Goal: Task Accomplishment & Management: Manage account settings

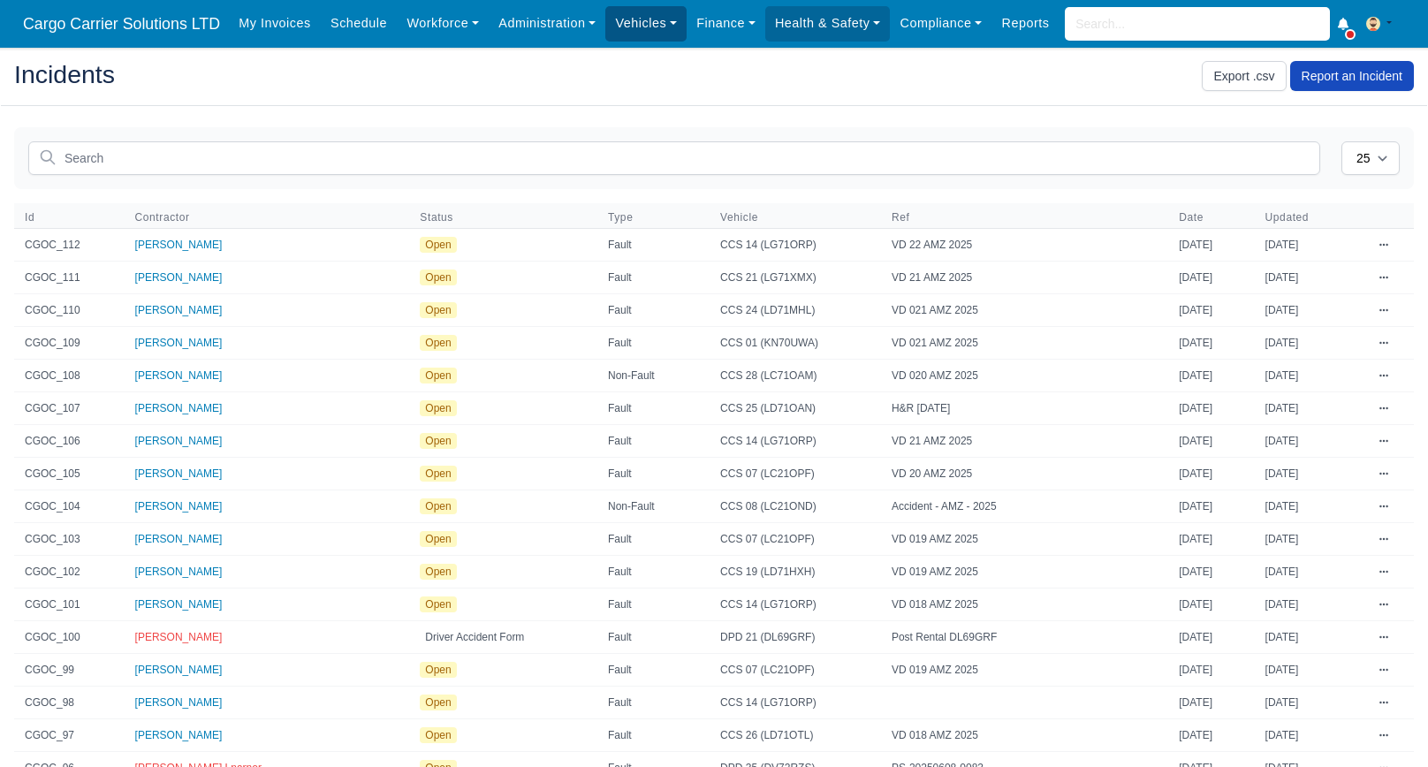
click at [625, 19] on link "Vehicles" at bounding box center [645, 23] width 81 height 34
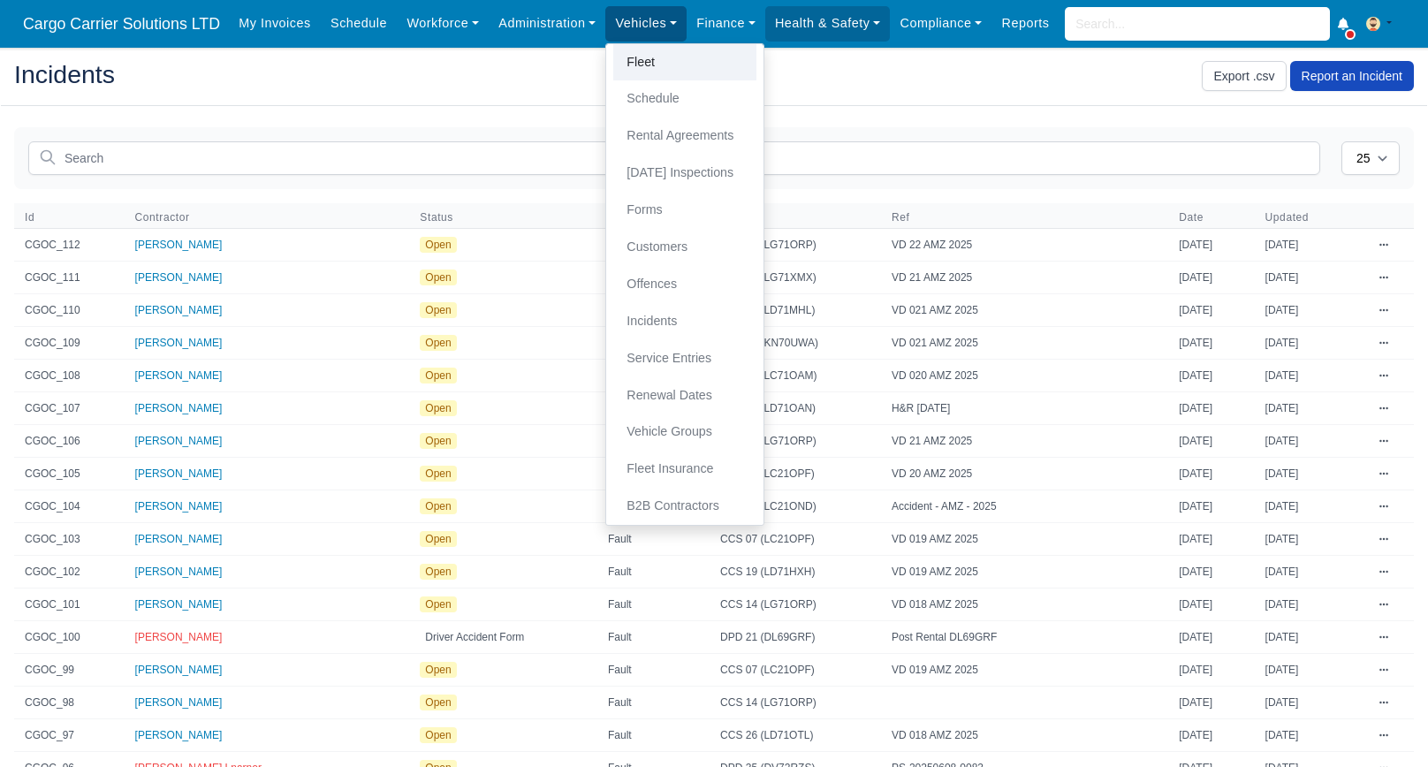
click at [645, 64] on link "Fleet" at bounding box center [684, 62] width 143 height 37
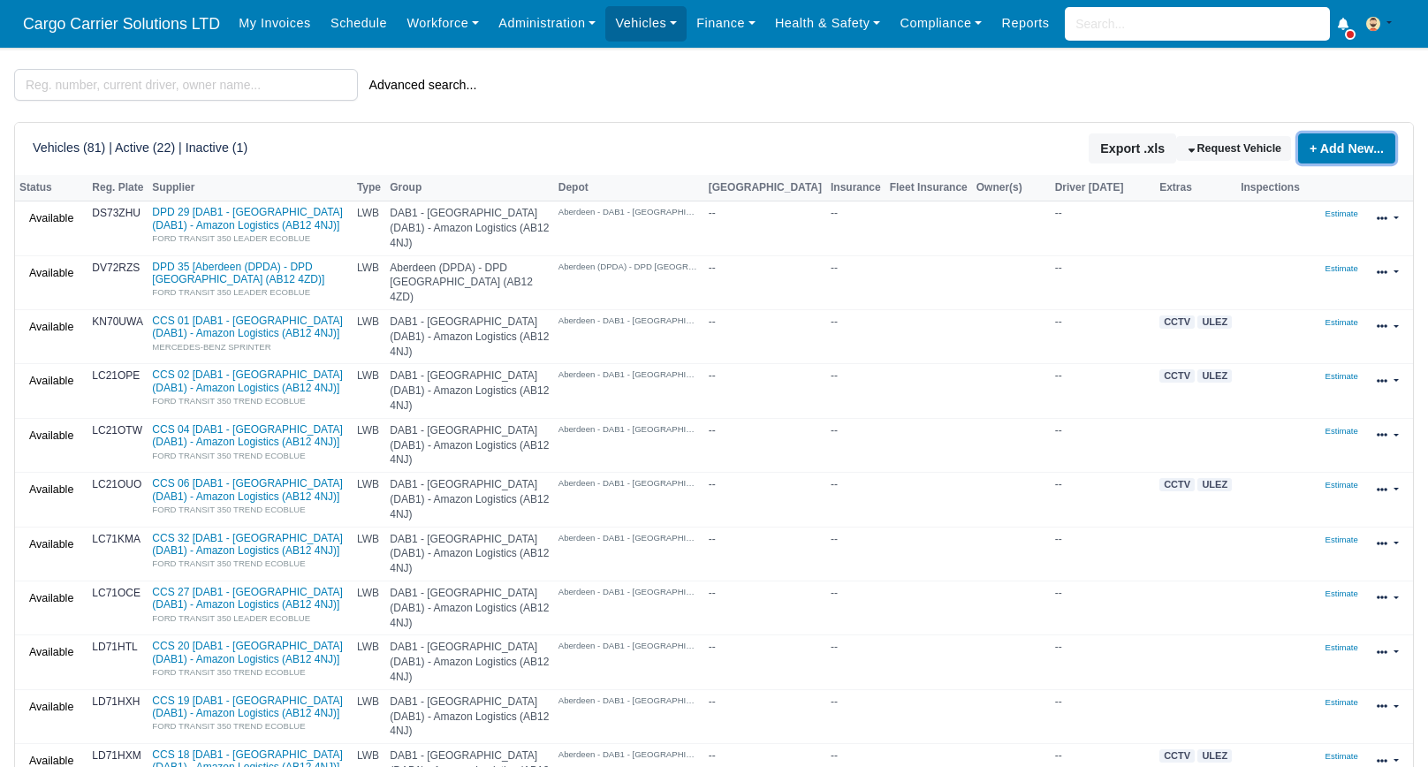
click at [1340, 151] on link "+ Add New..." at bounding box center [1346, 148] width 97 height 30
click at [1295, 207] on link "Single Vehicle" at bounding box center [1314, 208] width 157 height 27
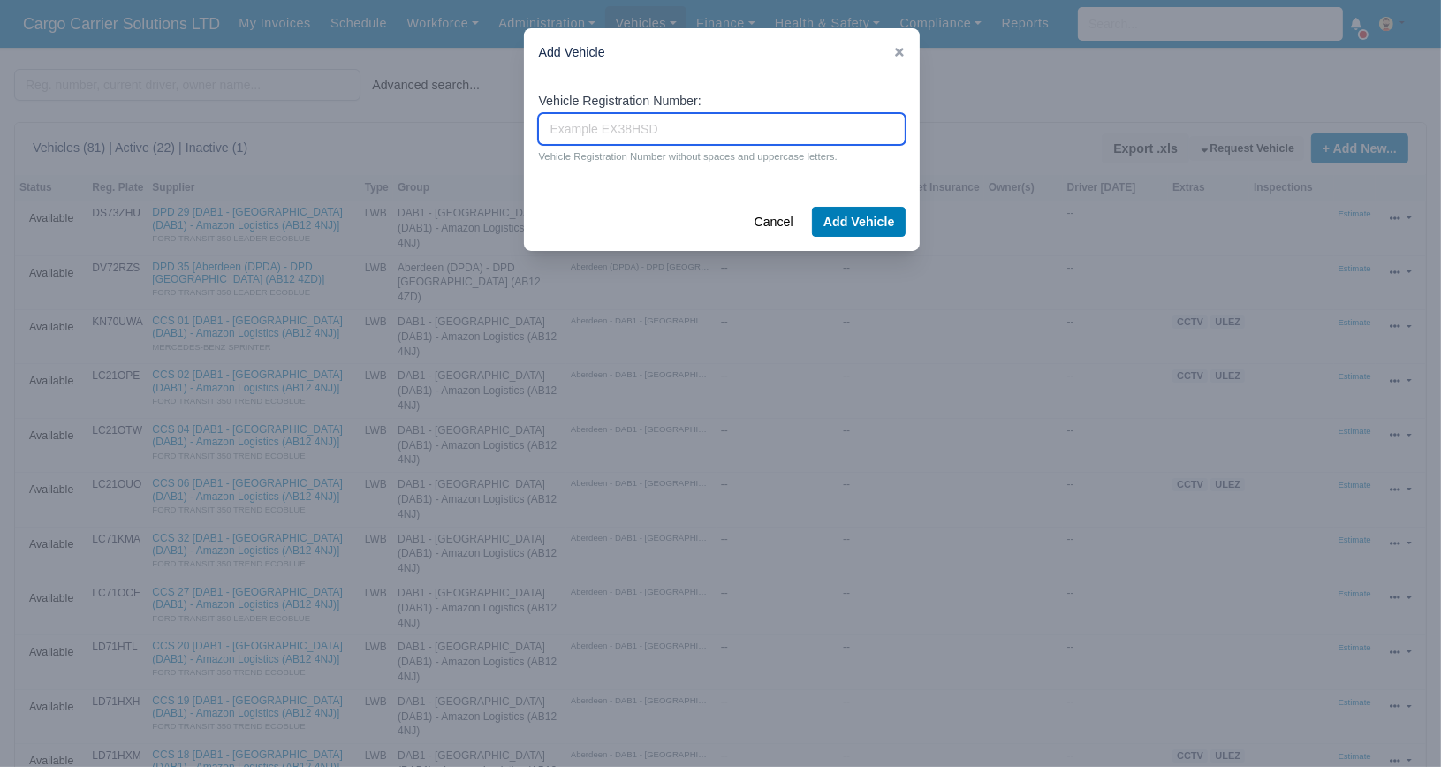
click at [650, 127] on input "Vehicle Registration Number:" at bounding box center [721, 129] width 367 height 32
type input "KN73UGD"
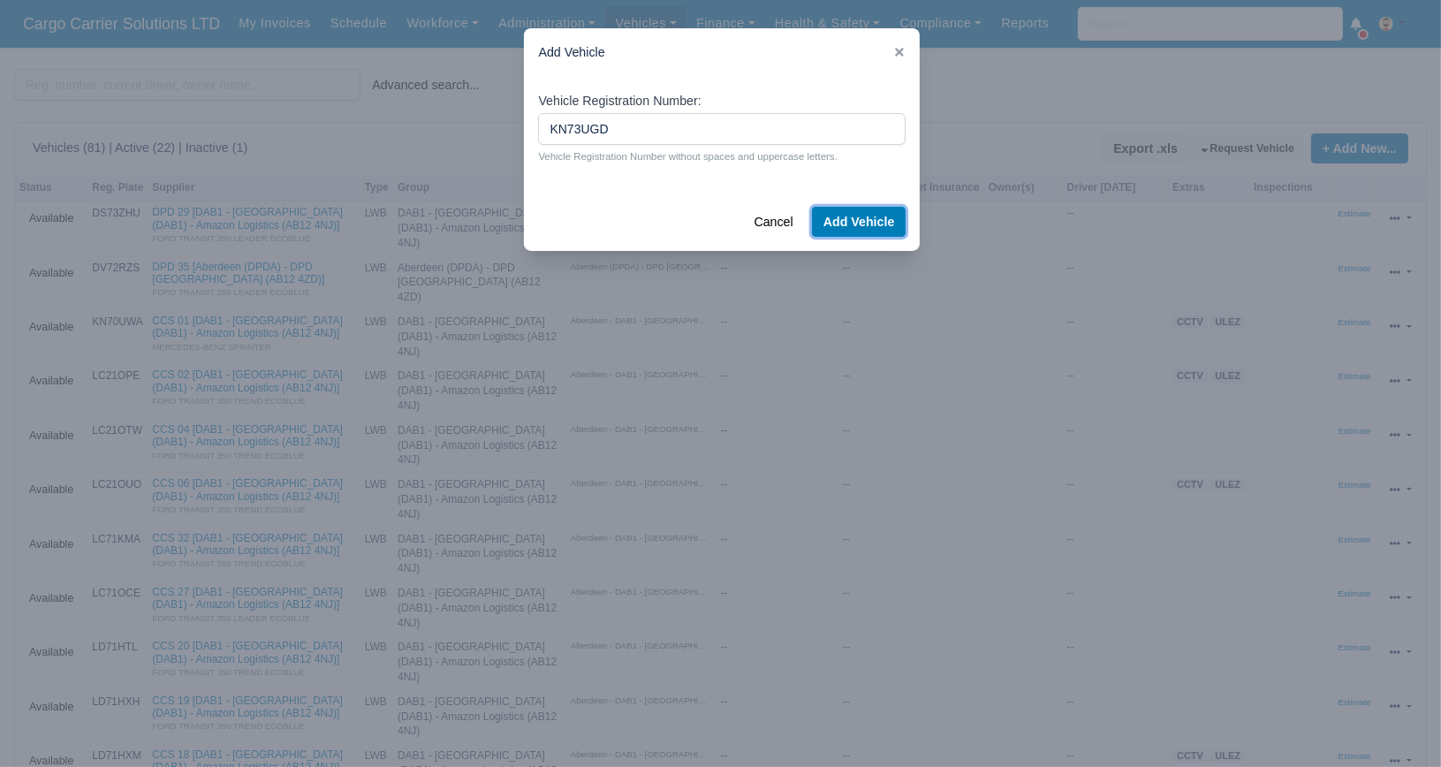
click at [871, 223] on button "Add Vehicle" at bounding box center [859, 222] width 95 height 30
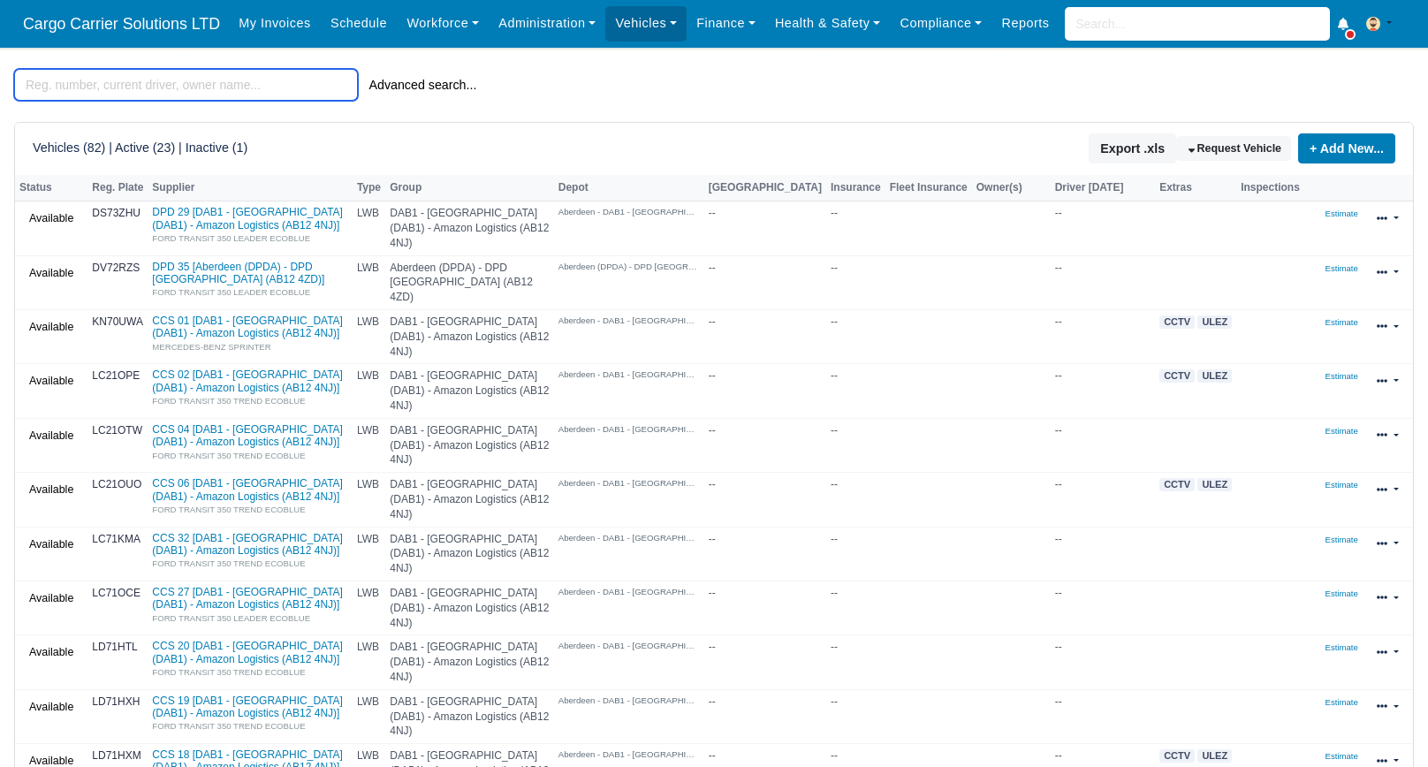
click at [225, 77] on input "search" at bounding box center [186, 85] width 344 height 32
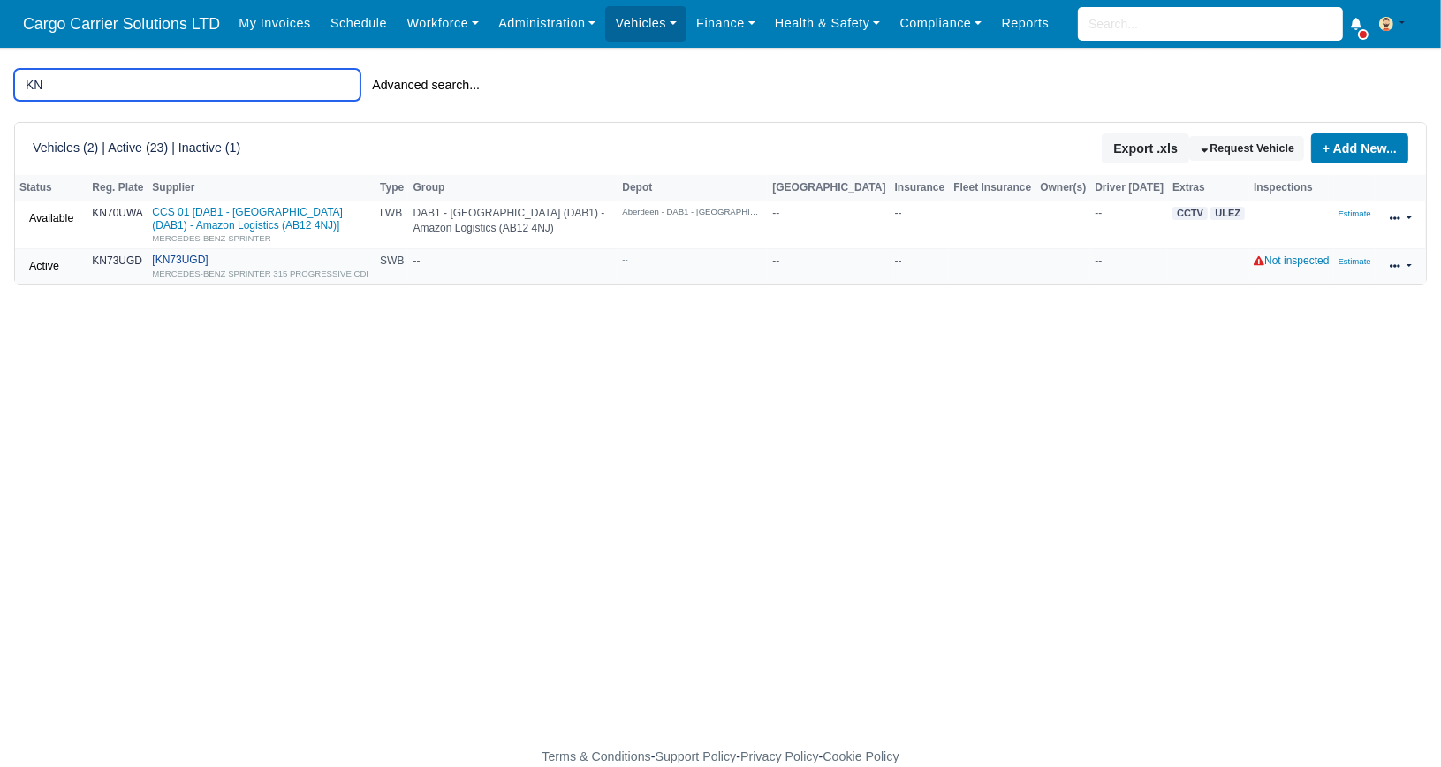
type input "KN"
click at [208, 274] on small "MERCEDES-BENZ SPRINTER 315 PROGRESSIVE CDI" at bounding box center [260, 274] width 216 height 10
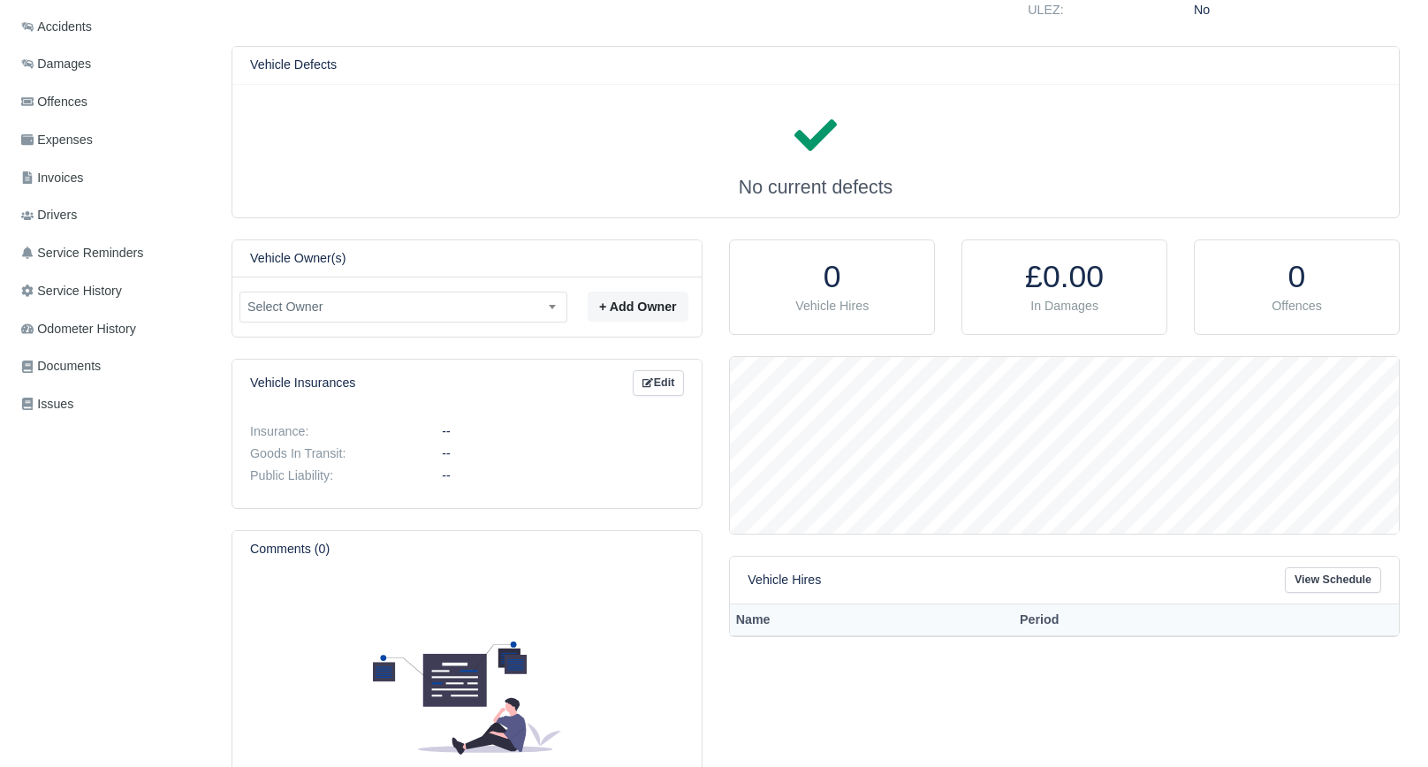
scroll to position [353, 0]
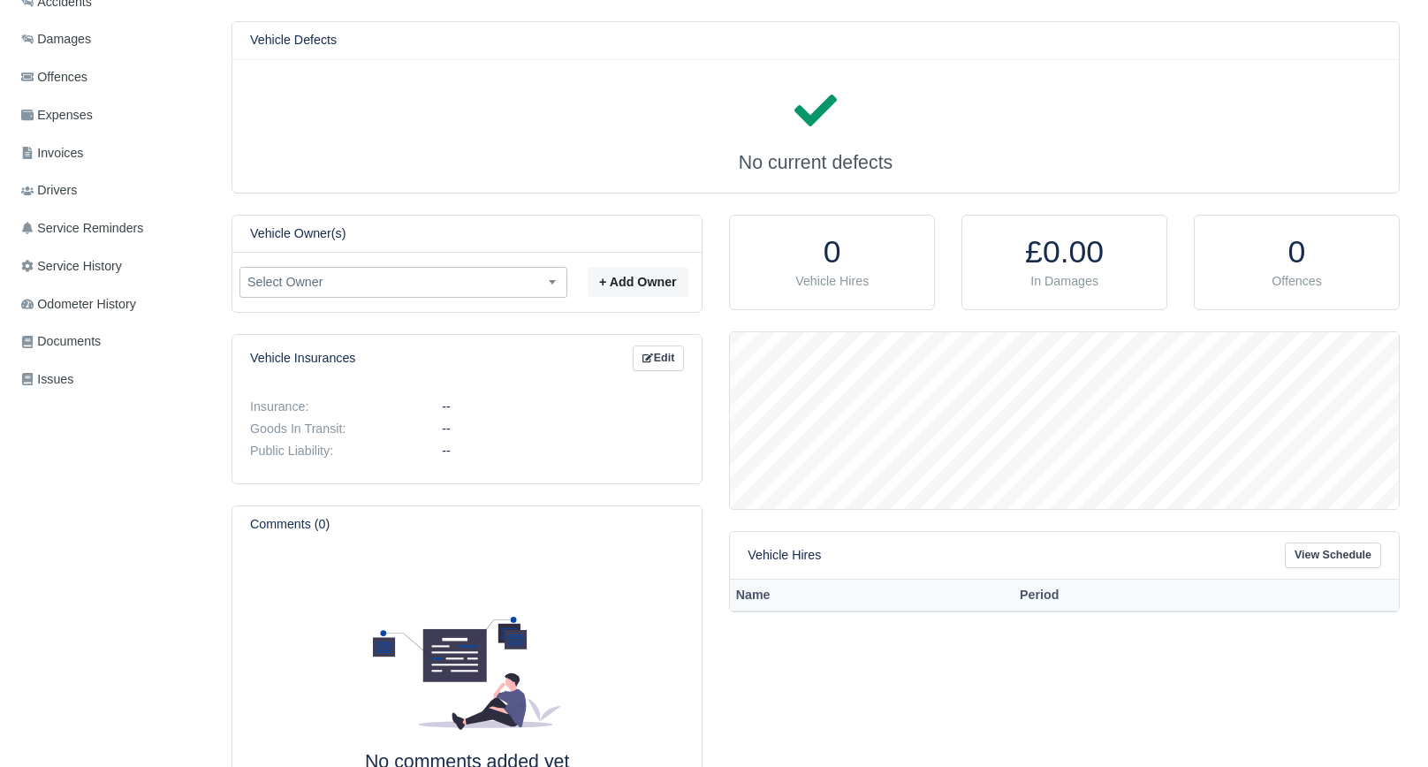
click at [550, 285] on span at bounding box center [552, 281] width 18 height 23
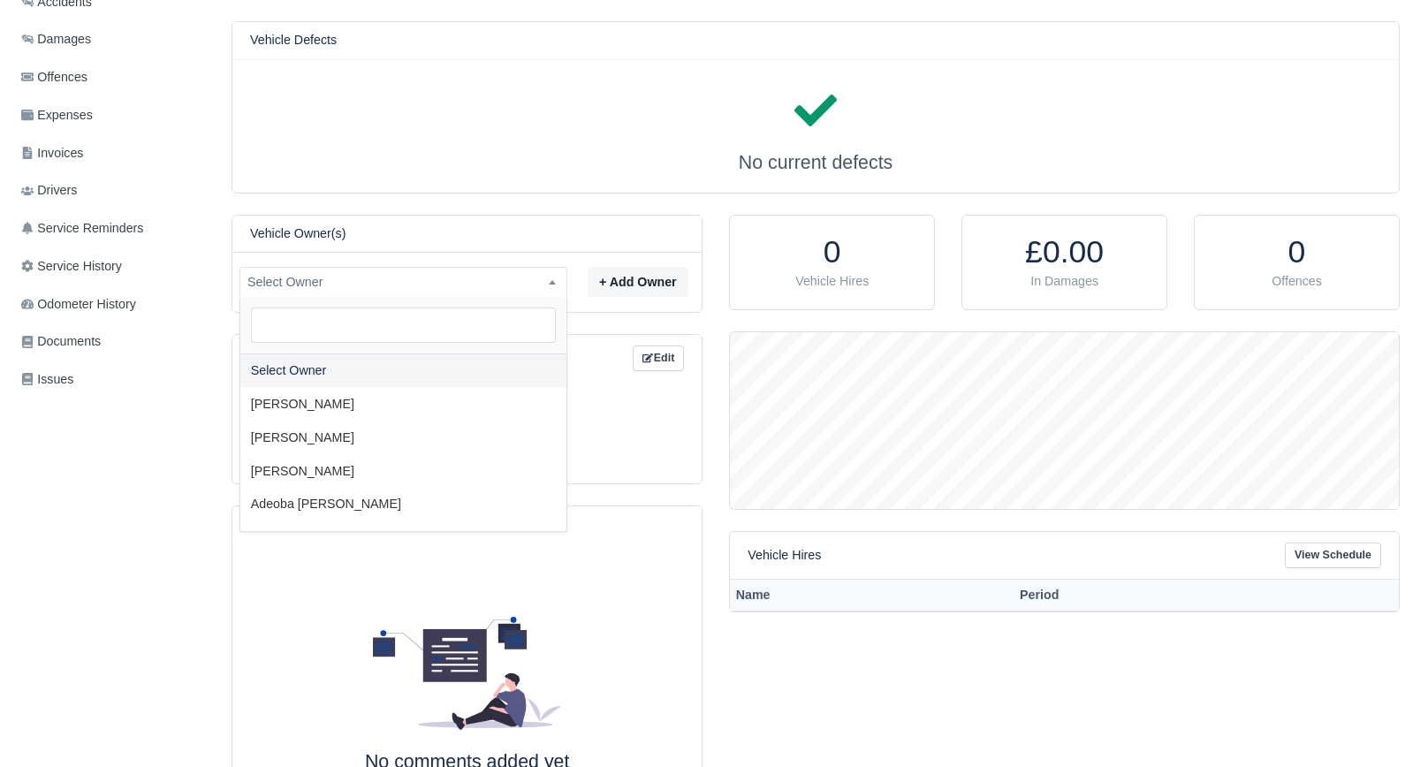
click at [515, 202] on div "Vehicle Information Edit Supplier: VIN: Registration Number: KN73UGD Make/Model…" at bounding box center [815, 600] width 1168 height 1598
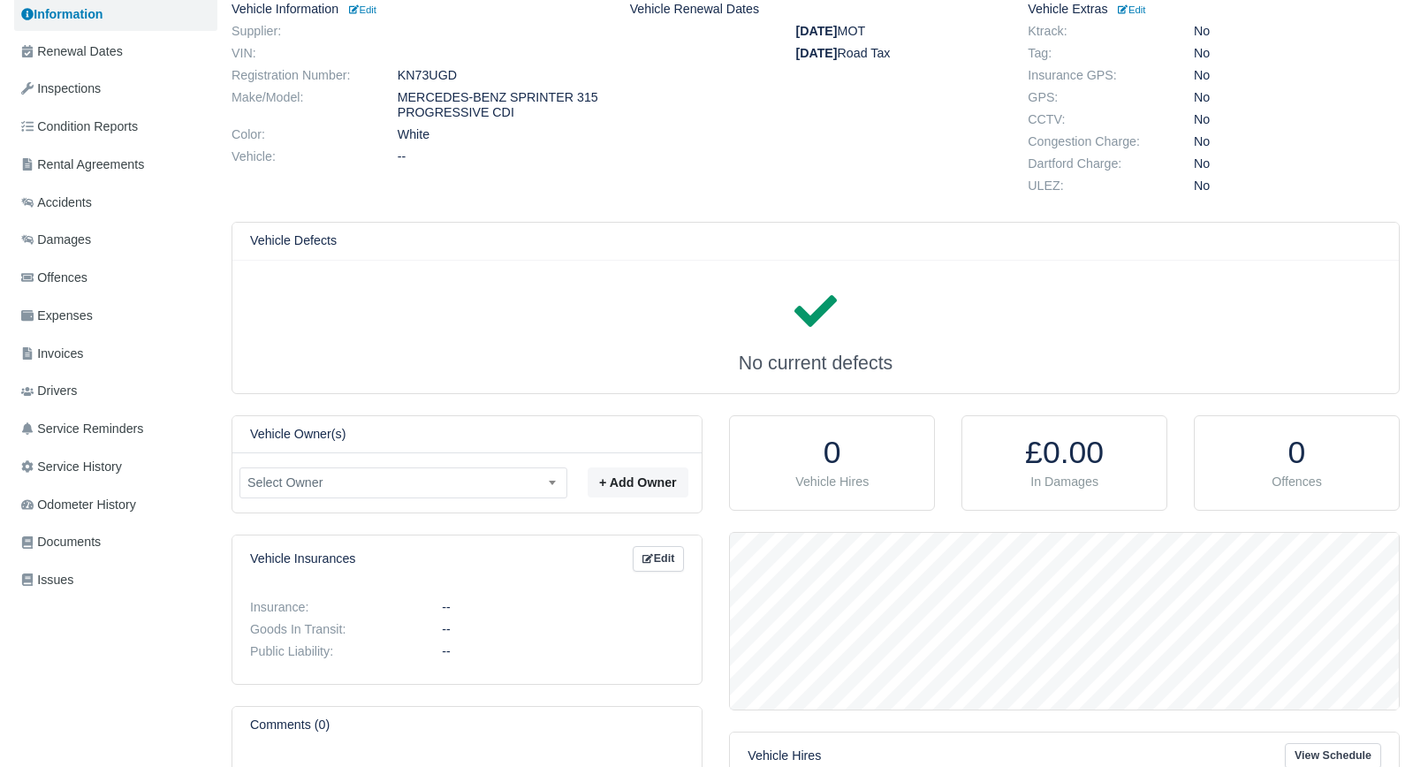
scroll to position [0, 0]
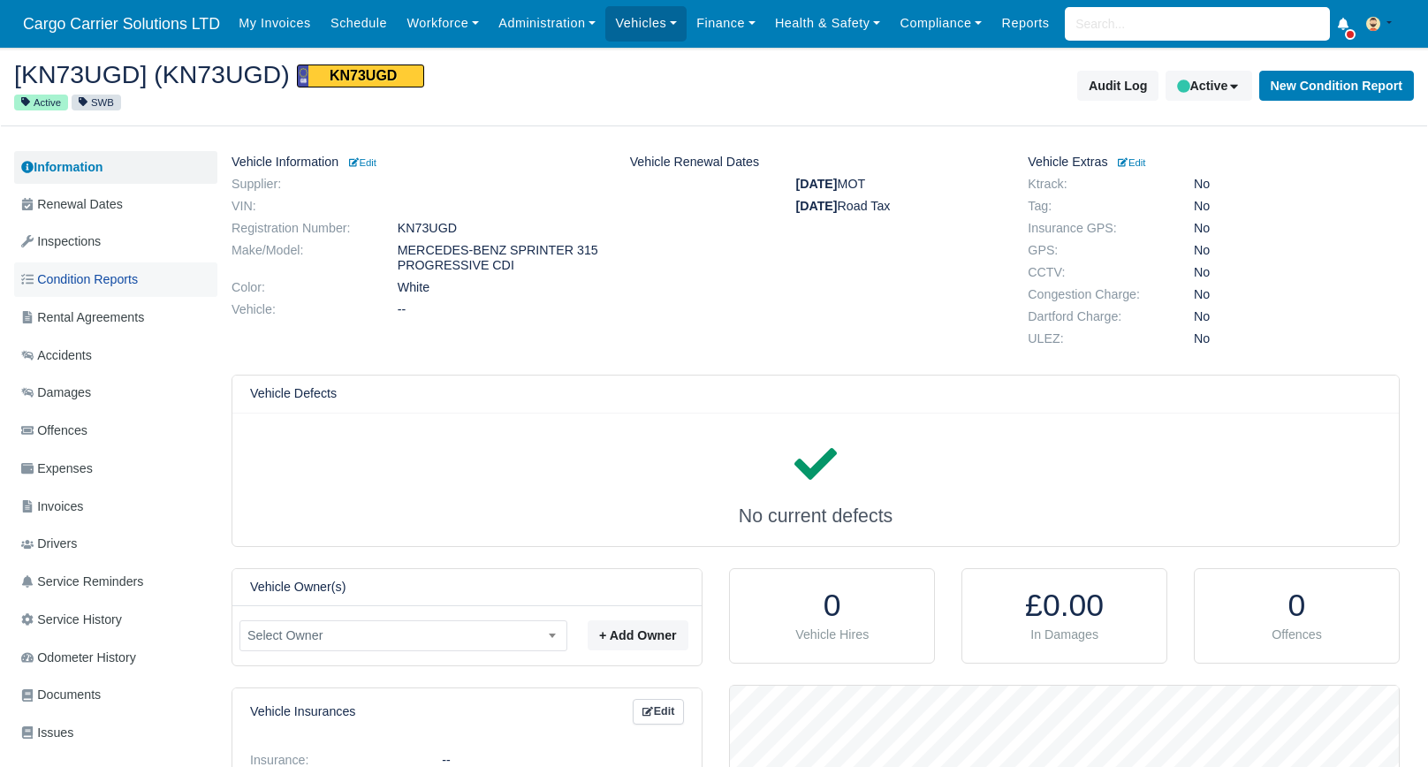
click at [93, 276] on span "Condition Reports" at bounding box center [79, 279] width 117 height 20
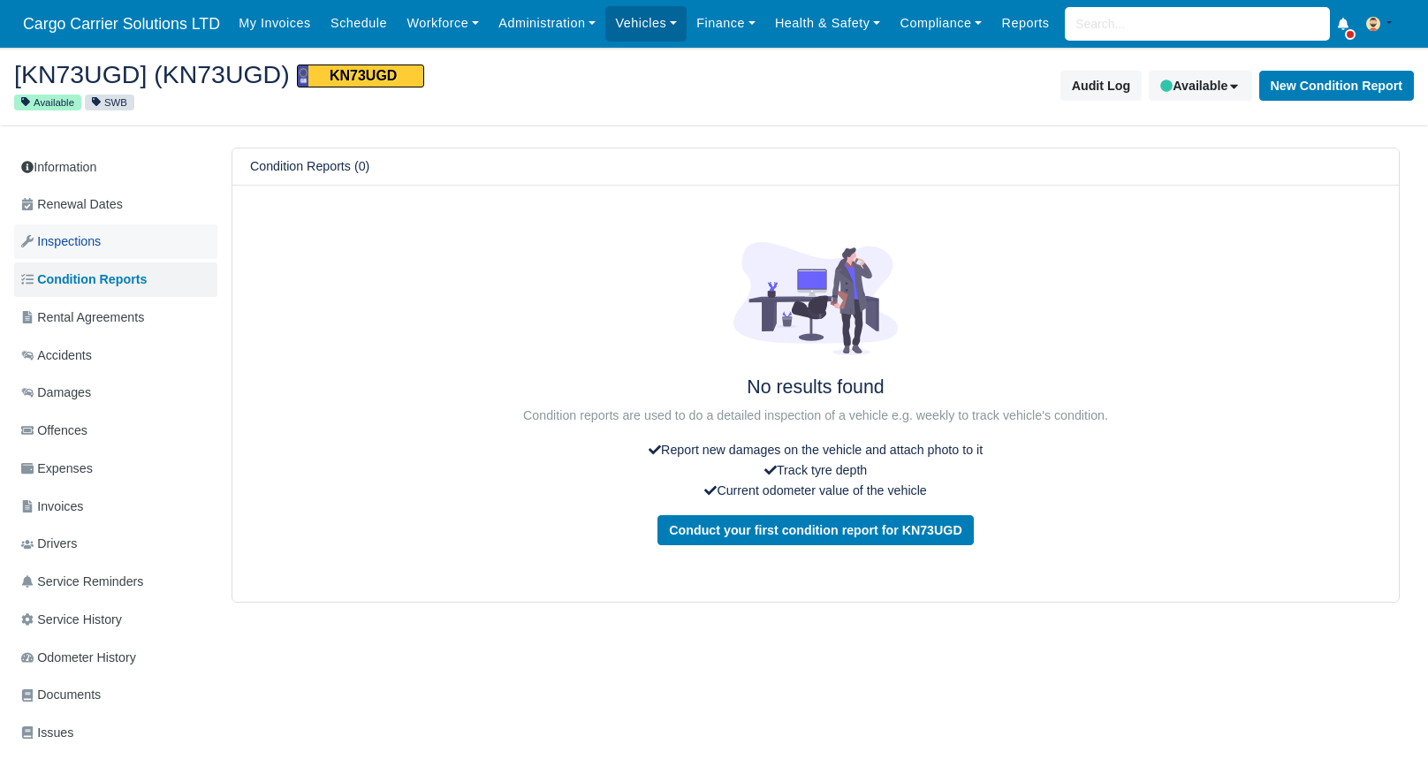
click at [103, 235] on link "Inspections" at bounding box center [115, 241] width 203 height 34
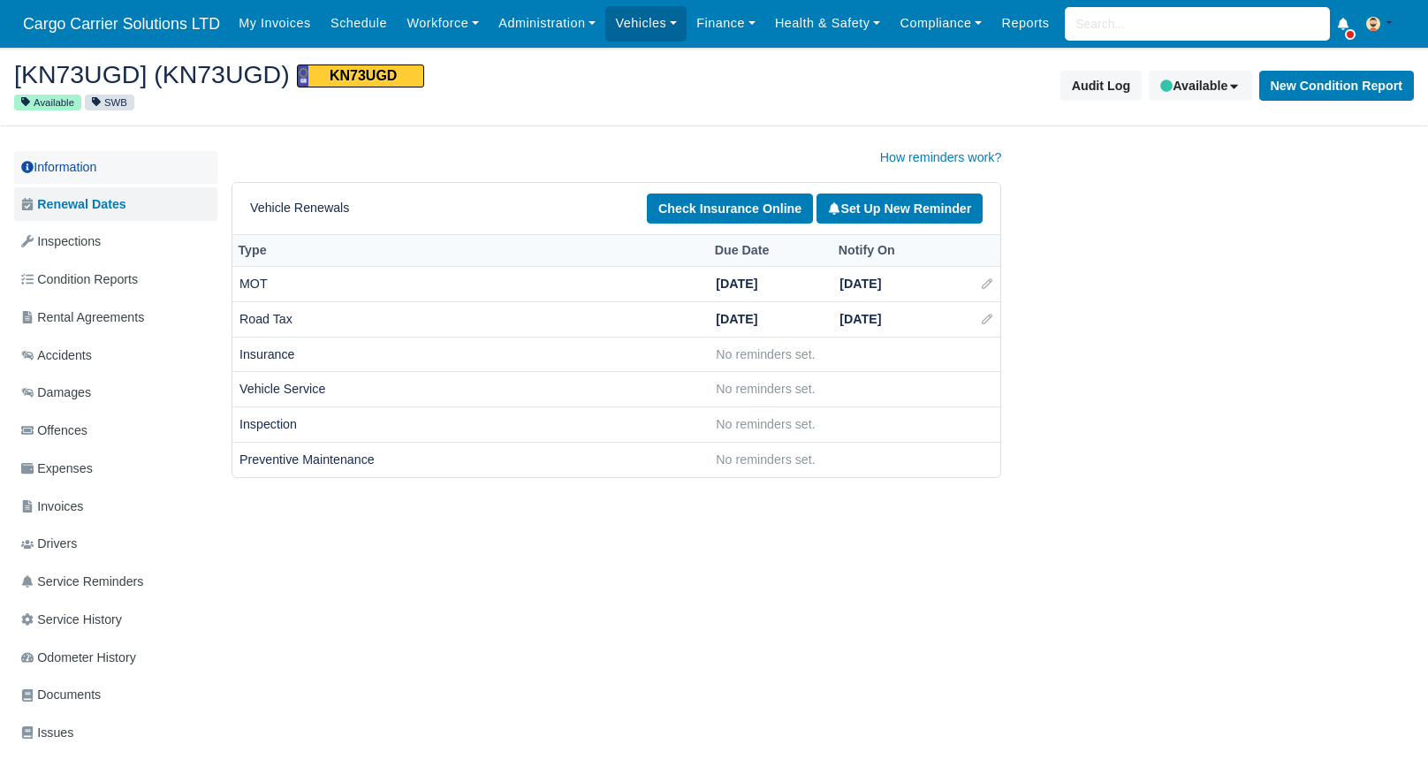
click at [88, 166] on link "Information" at bounding box center [115, 167] width 203 height 33
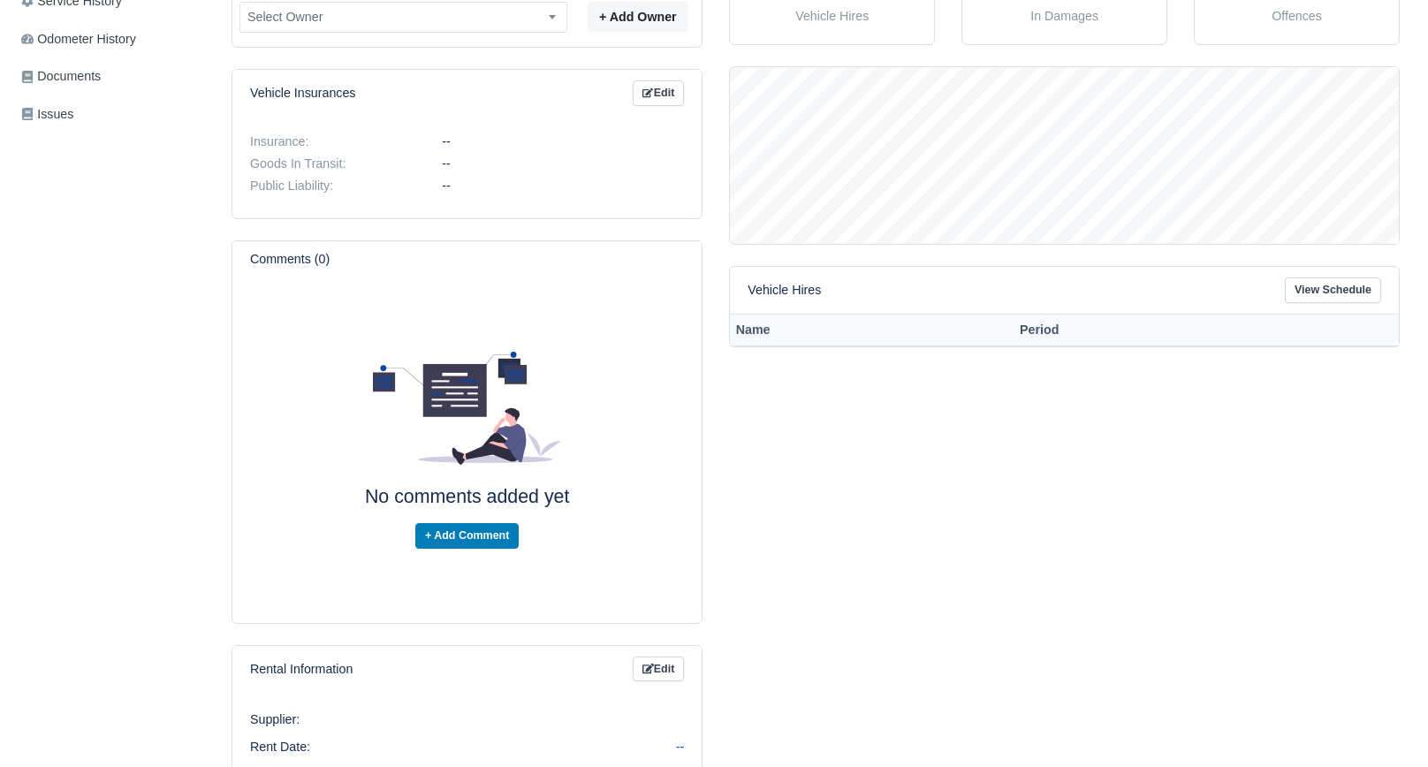
scroll to position [530, 0]
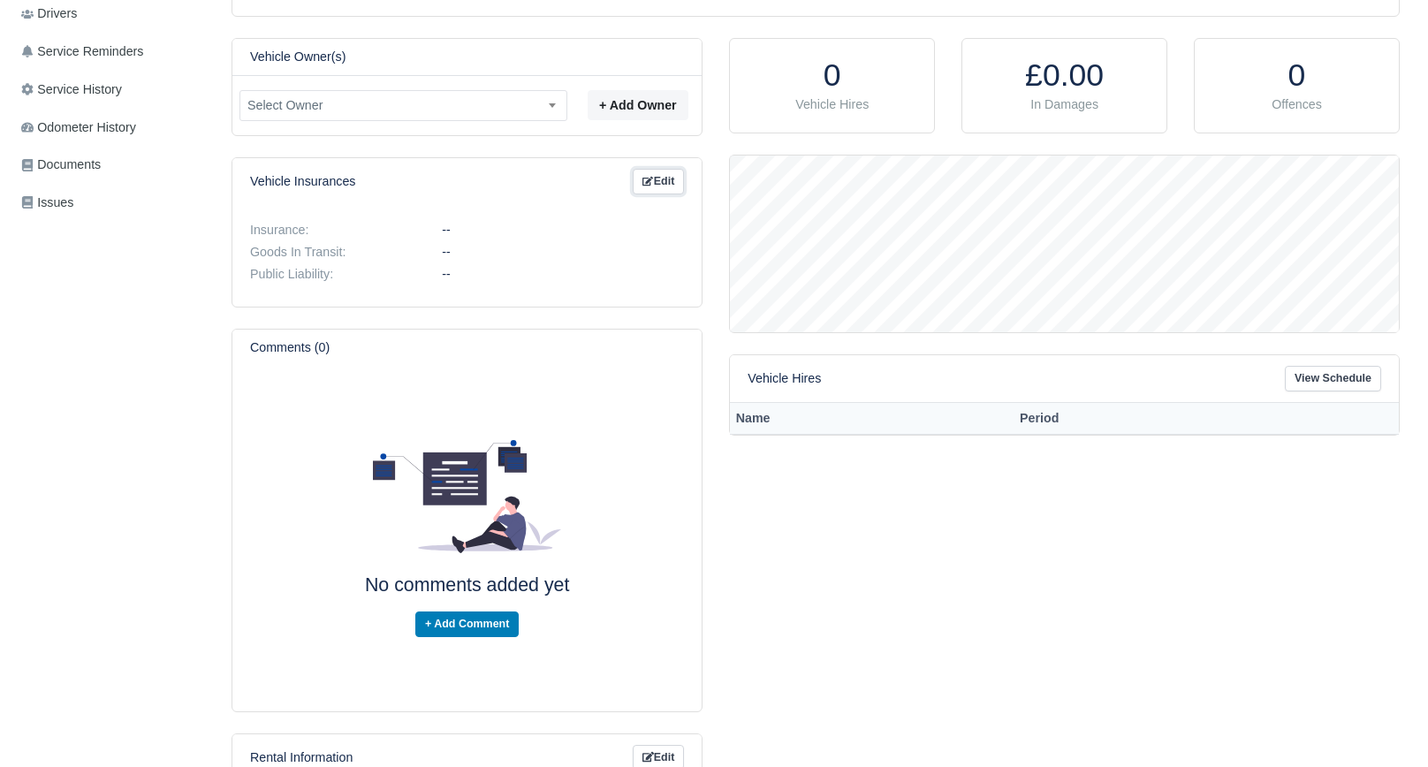
click at [655, 179] on link "Edit" at bounding box center [658, 182] width 51 height 26
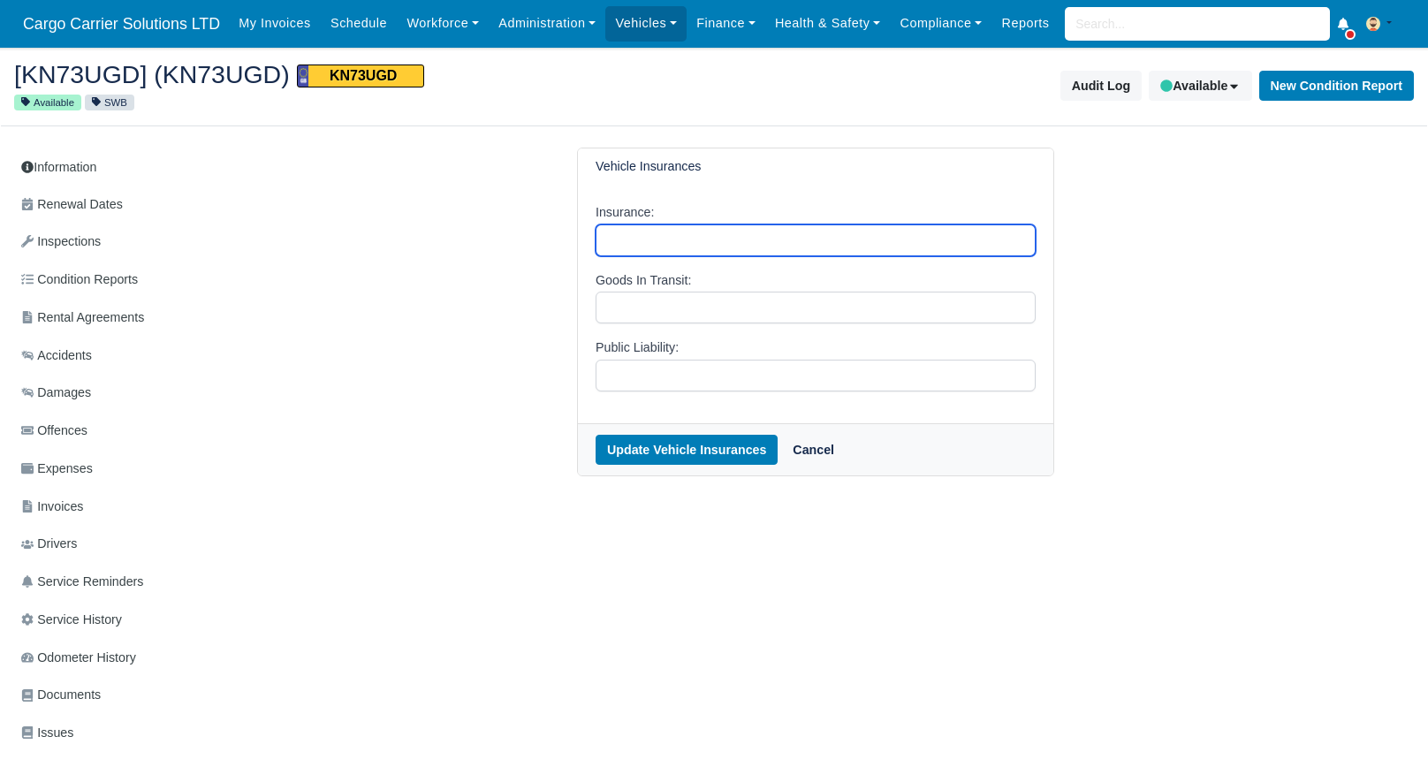
click at [633, 230] on input "Insurance:" at bounding box center [815, 240] width 440 height 32
type input "Flock"
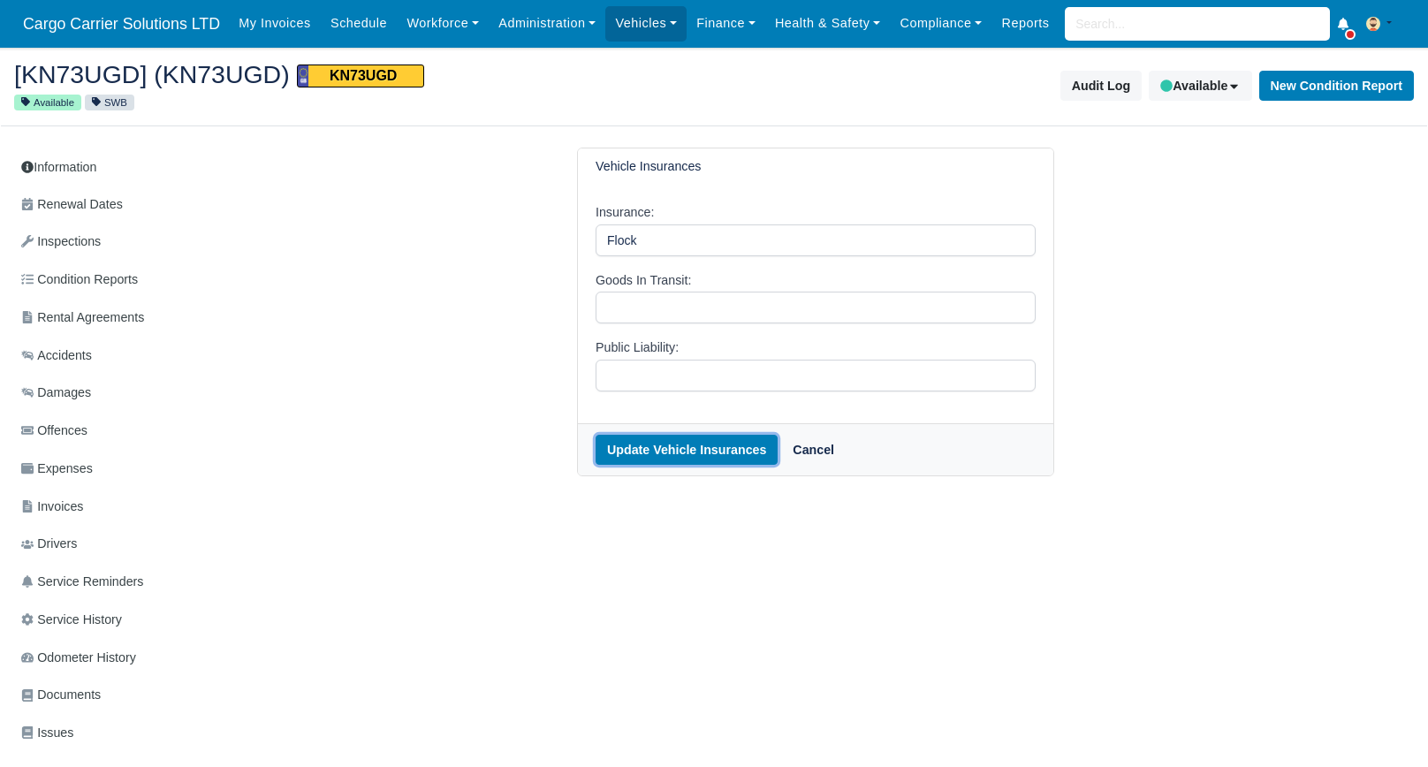
click at [687, 463] on button "Update Vehicle Insurances" at bounding box center [686, 450] width 182 height 30
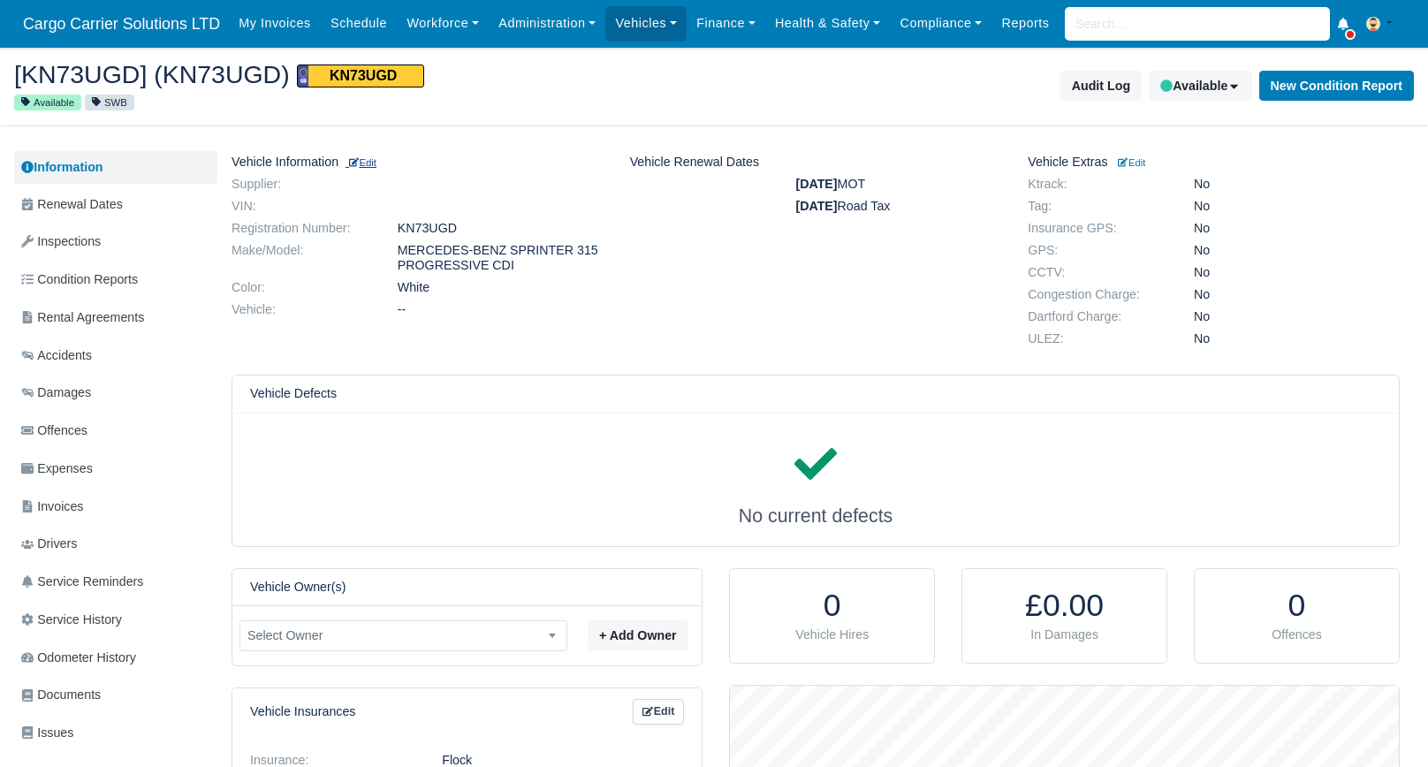
click at [376, 161] on small "Edit" at bounding box center [362, 162] width 27 height 11
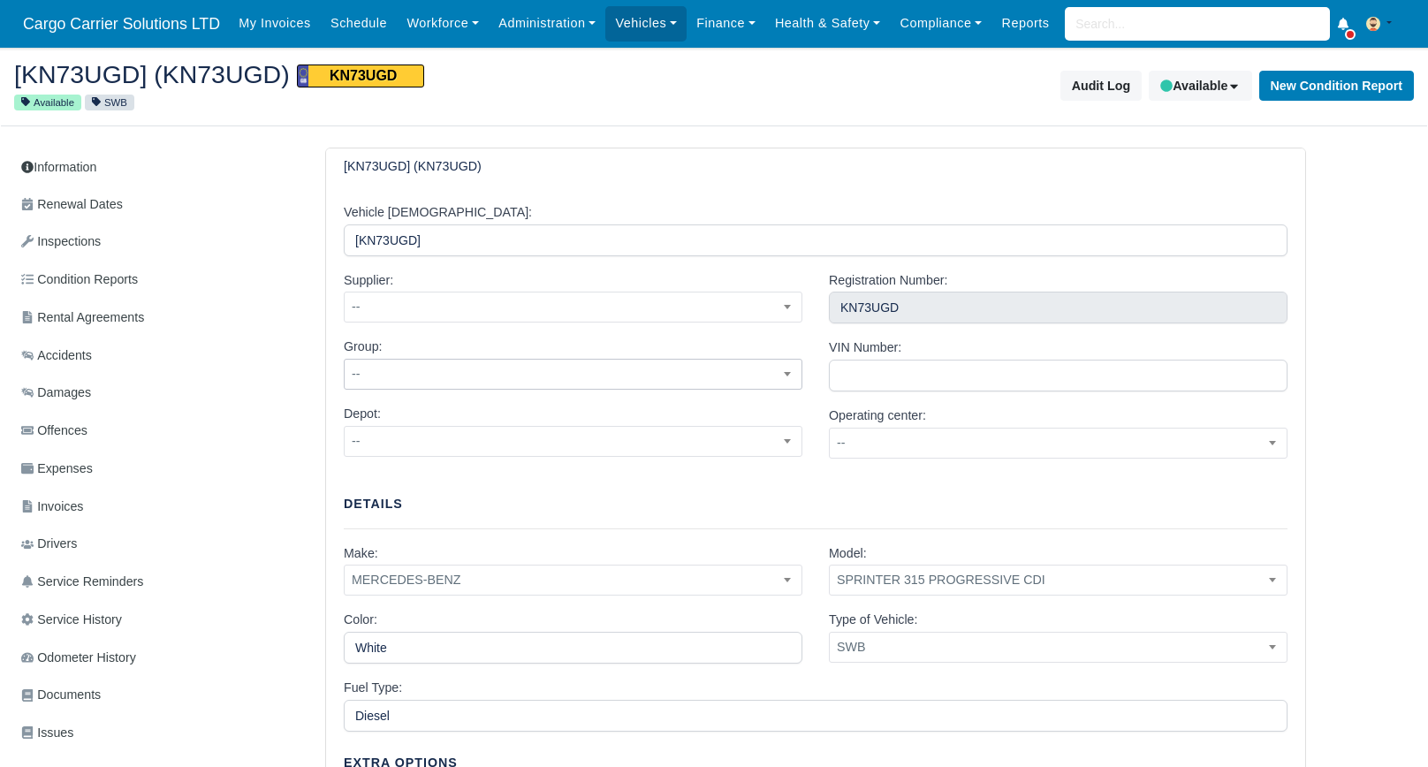
scroll to position [88, 0]
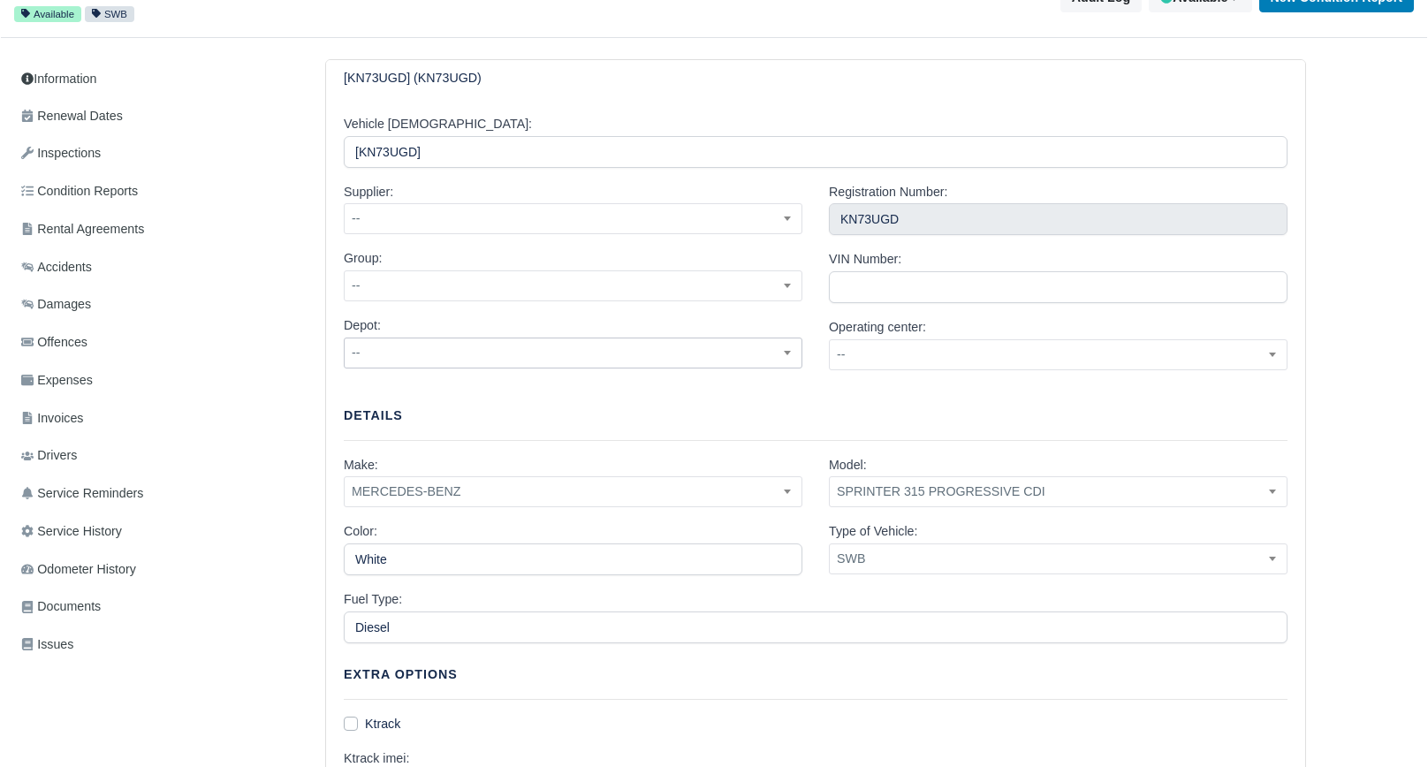
click at [482, 365] on span "--" at bounding box center [573, 352] width 458 height 31
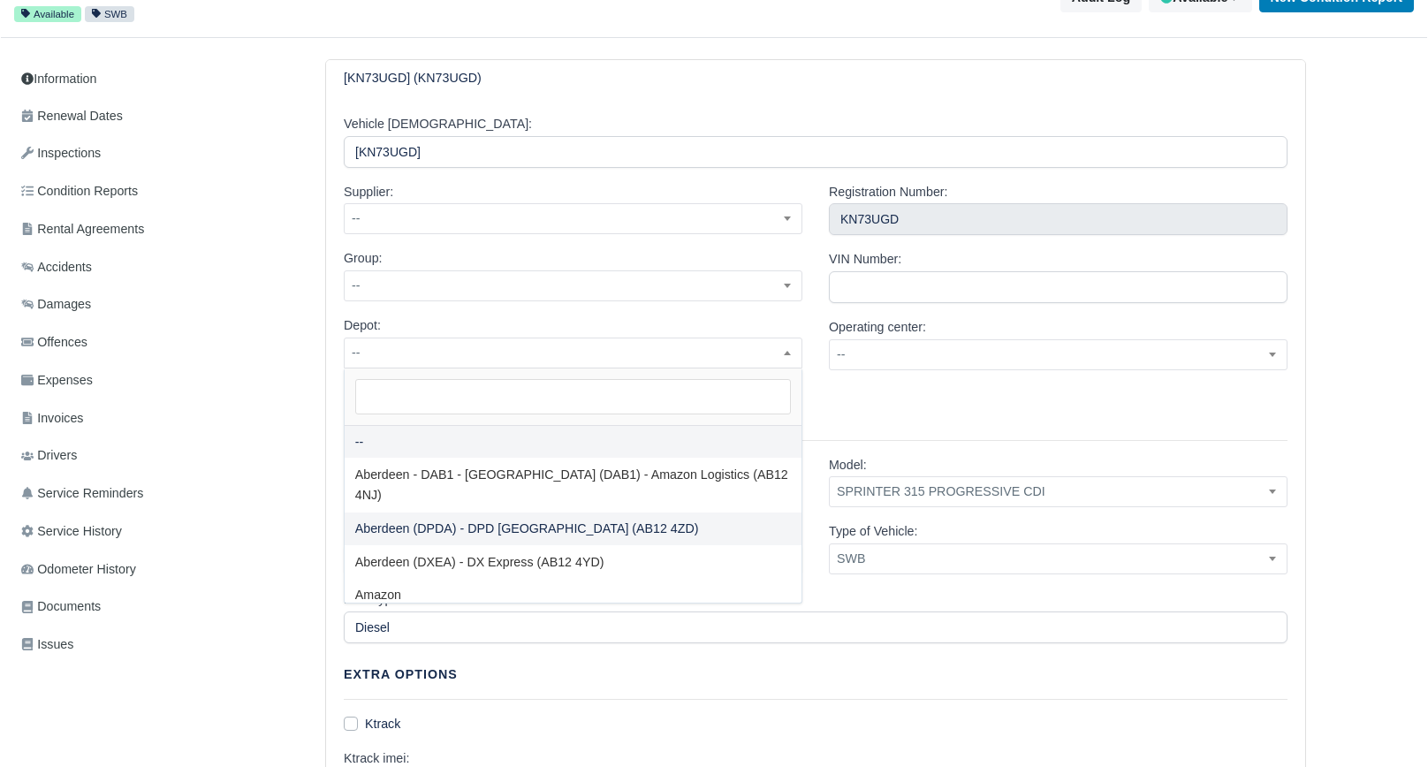
select select "5"
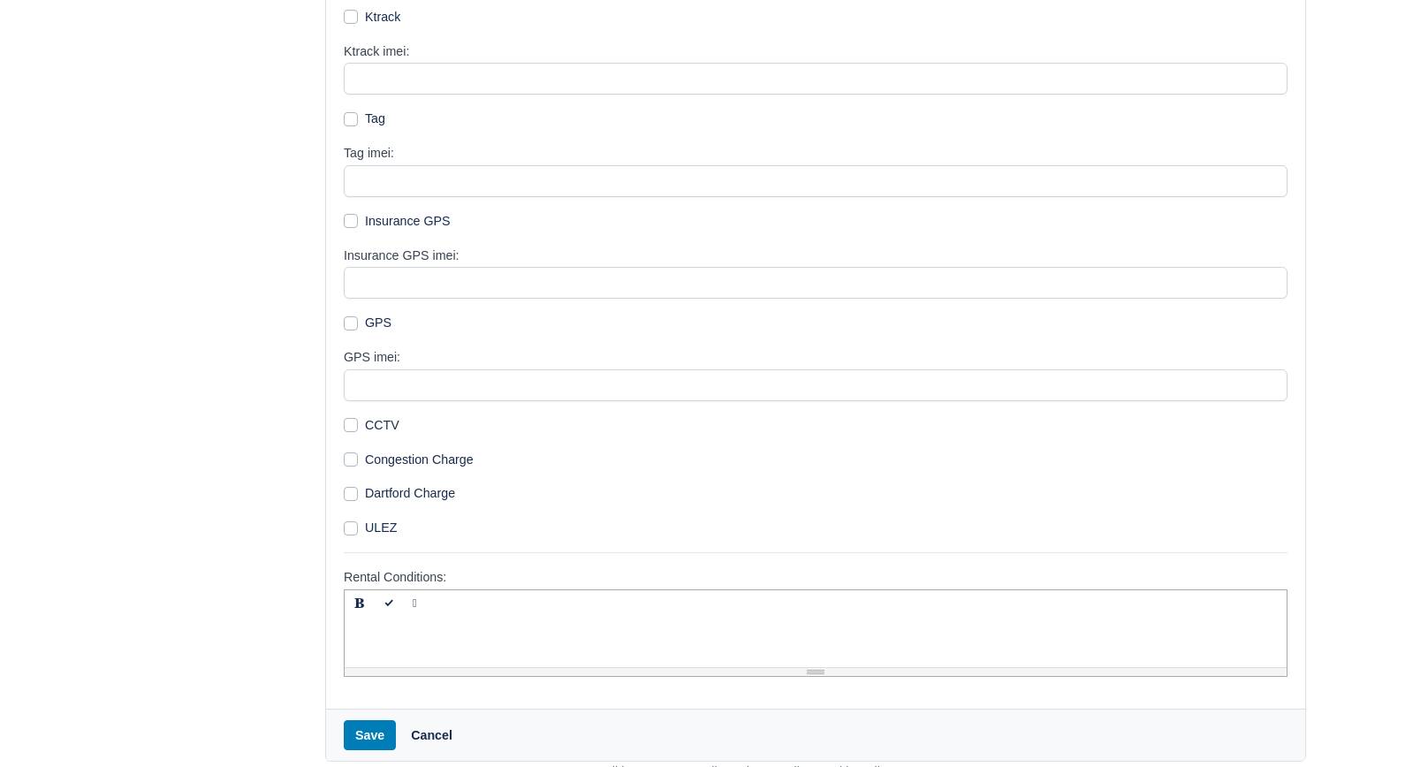
scroll to position [809, 0]
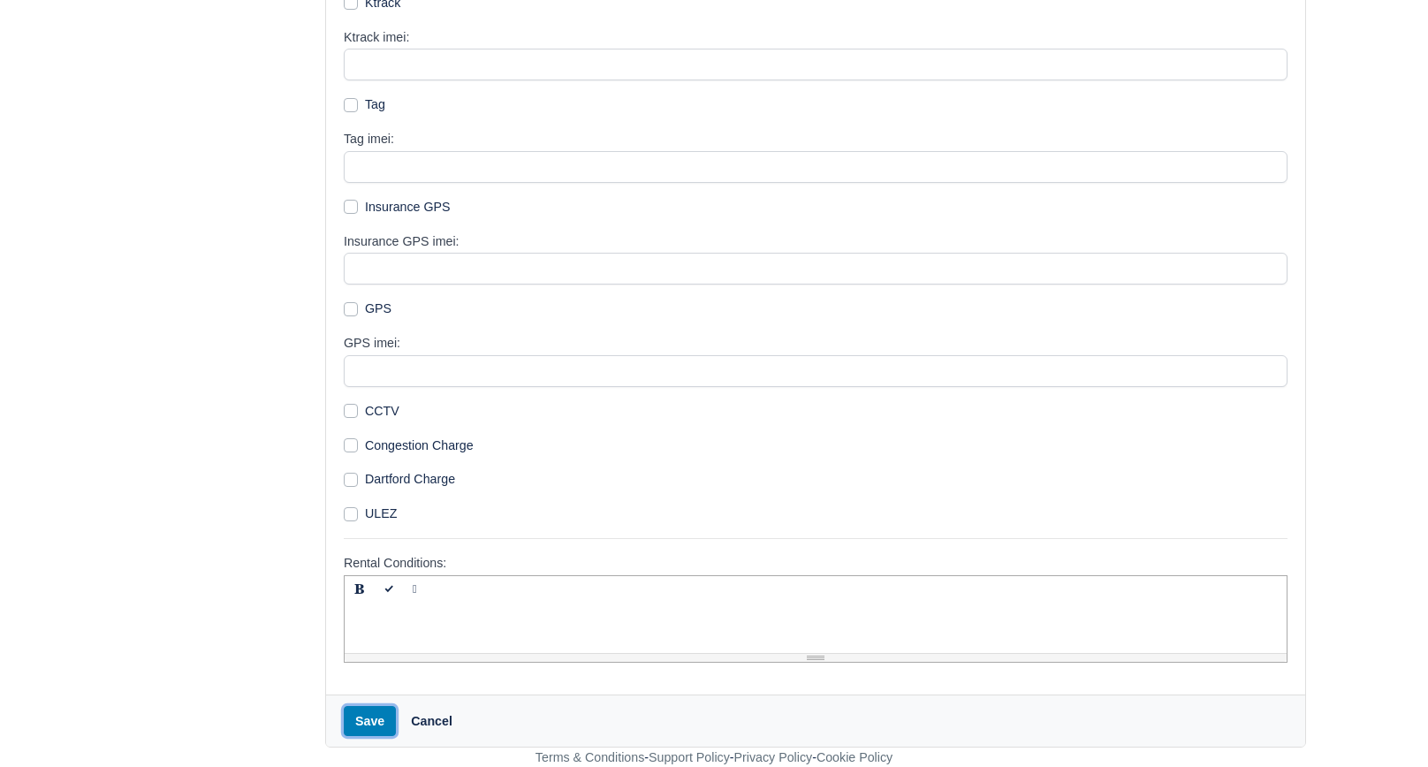
click at [360, 713] on button "Save" at bounding box center [370, 721] width 52 height 30
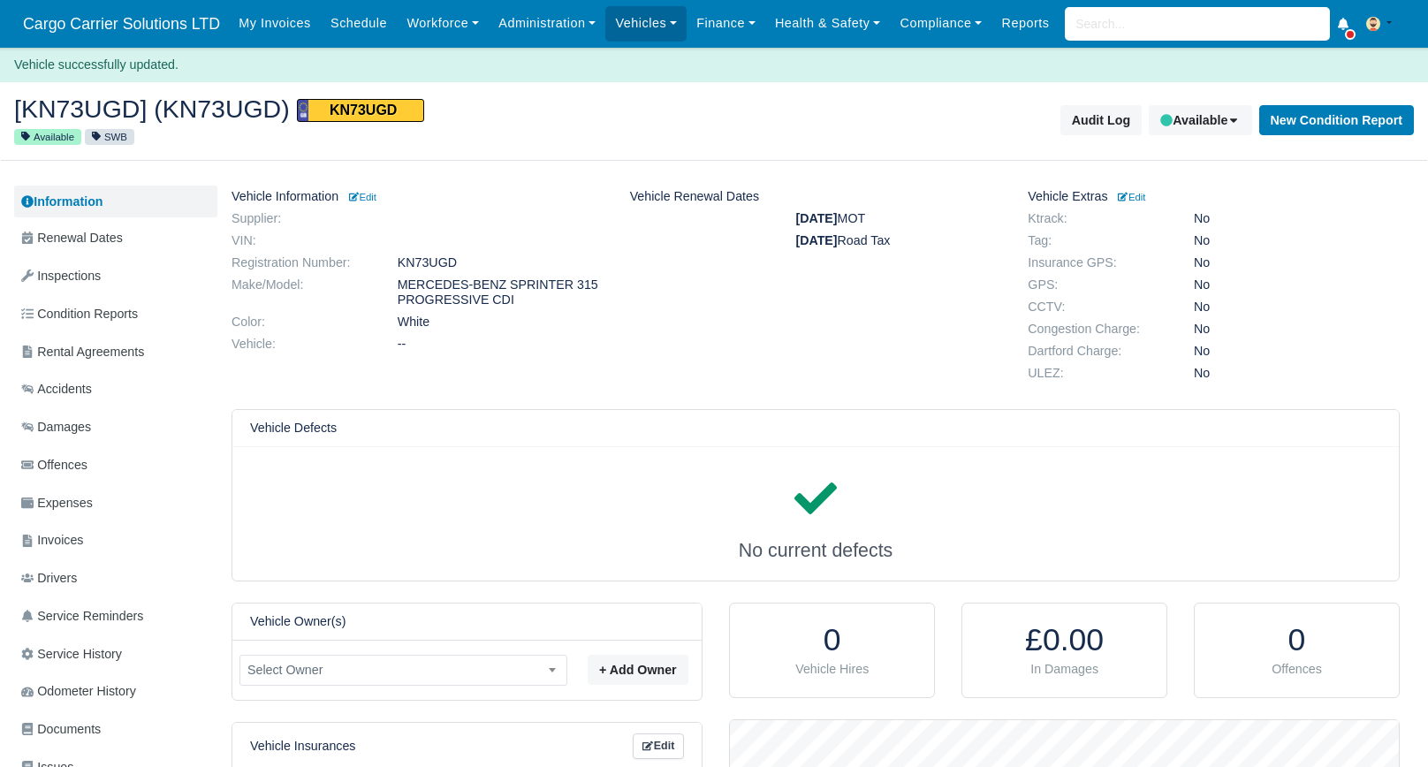
scroll to position [177, 669]
